Goal: Navigation & Orientation: Find specific page/section

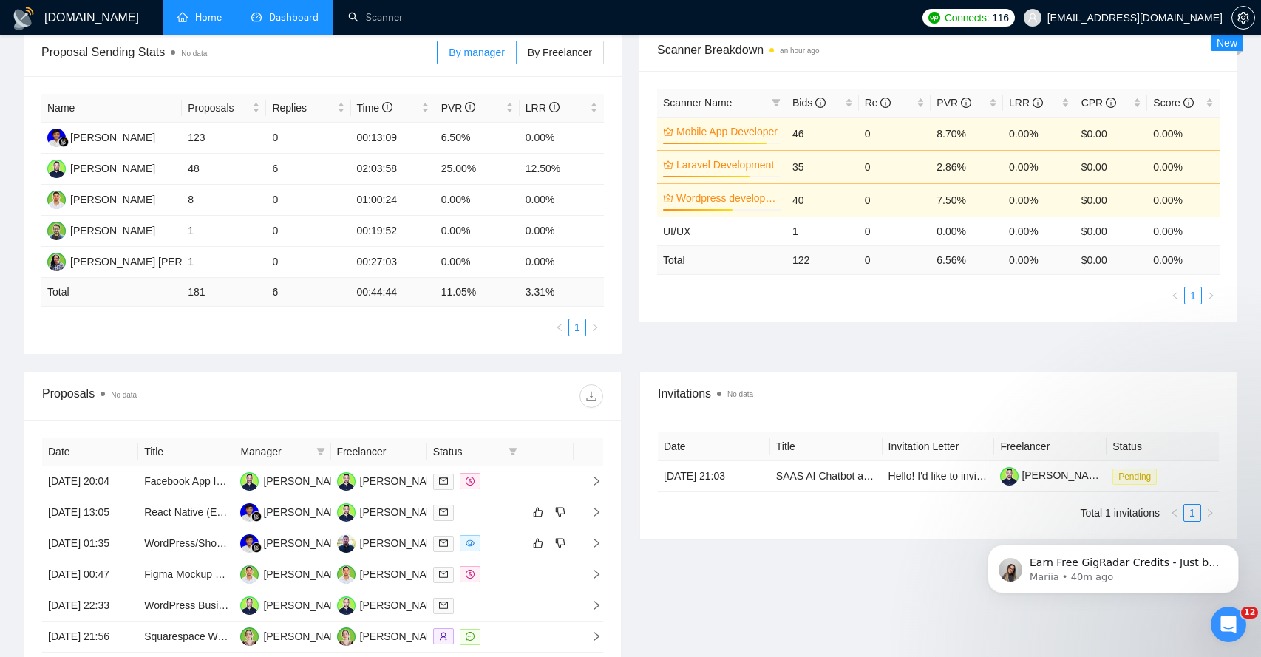
click at [201, 21] on link "Home" at bounding box center [199, 17] width 44 height 13
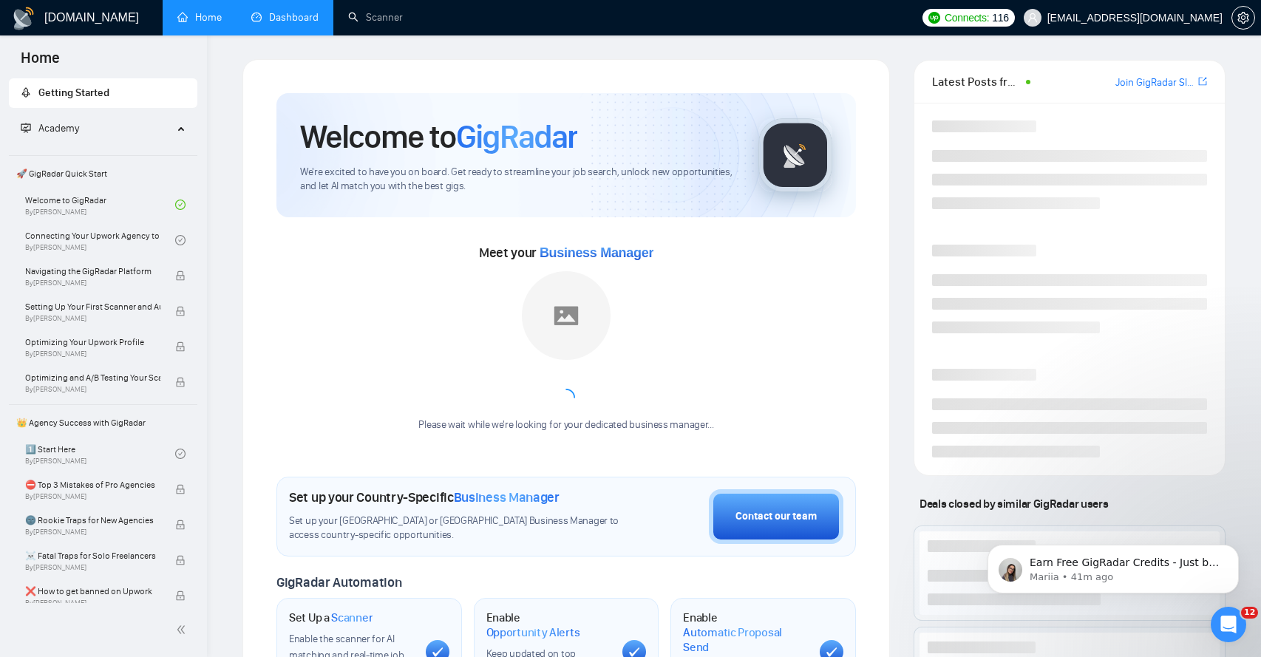
click at [268, 20] on link "Dashboard" at bounding box center [284, 17] width 67 height 13
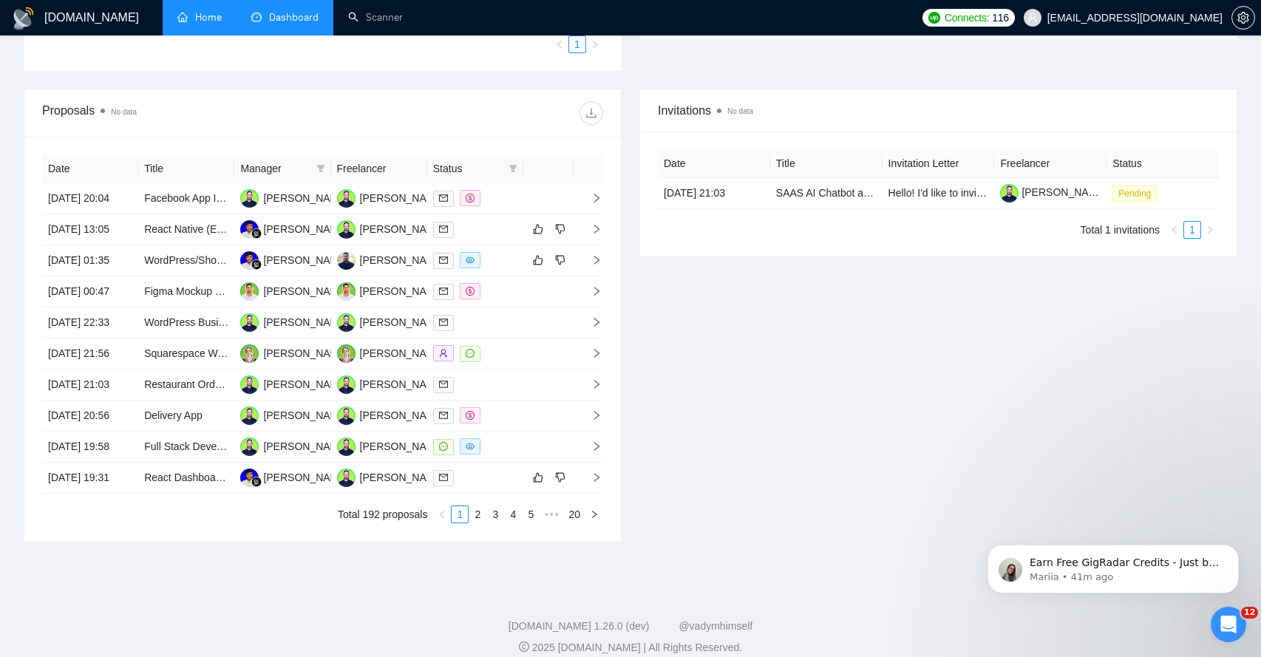
scroll to position [516, 0]
click at [590, 264] on span "right" at bounding box center [591, 259] width 22 height 10
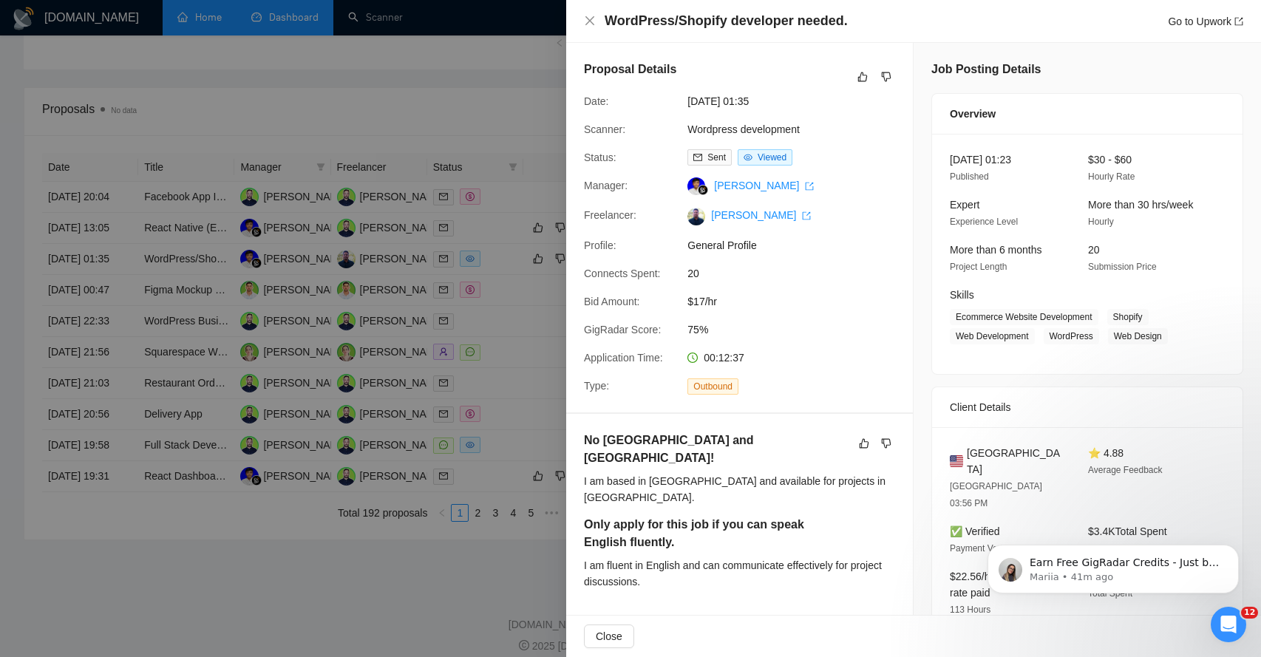
click at [501, 109] on div at bounding box center [630, 328] width 1261 height 657
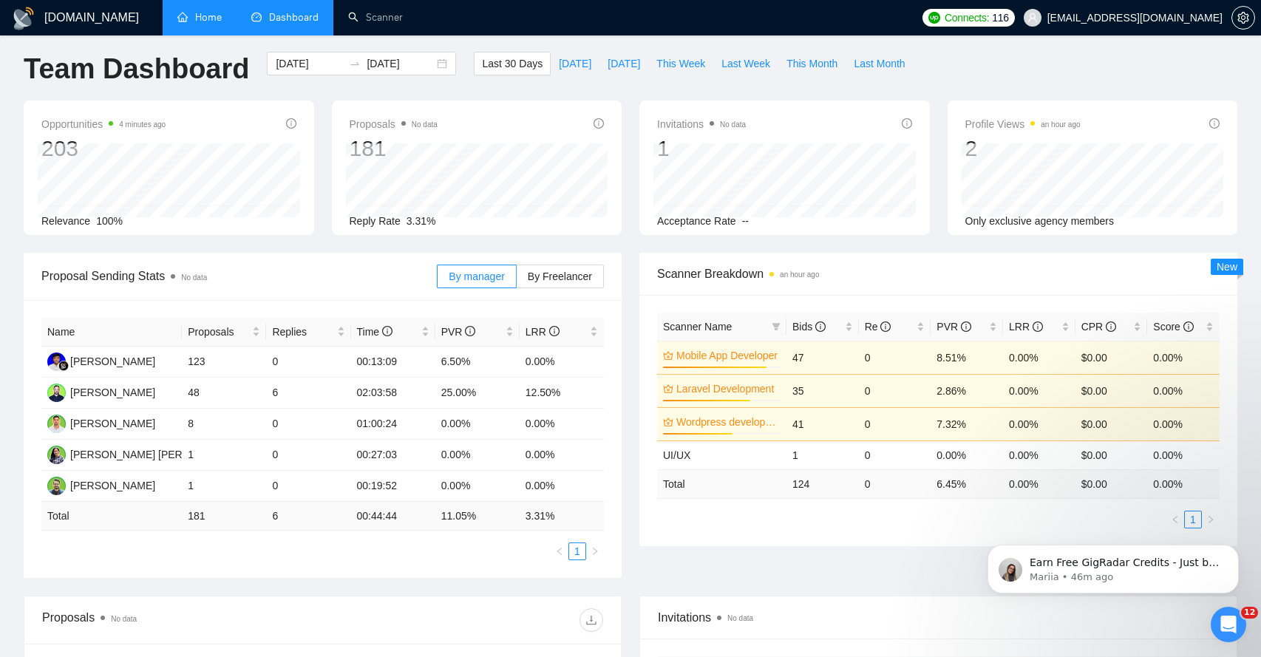
scroll to position [0, 0]
